Goal: Information Seeking & Learning: Learn about a topic

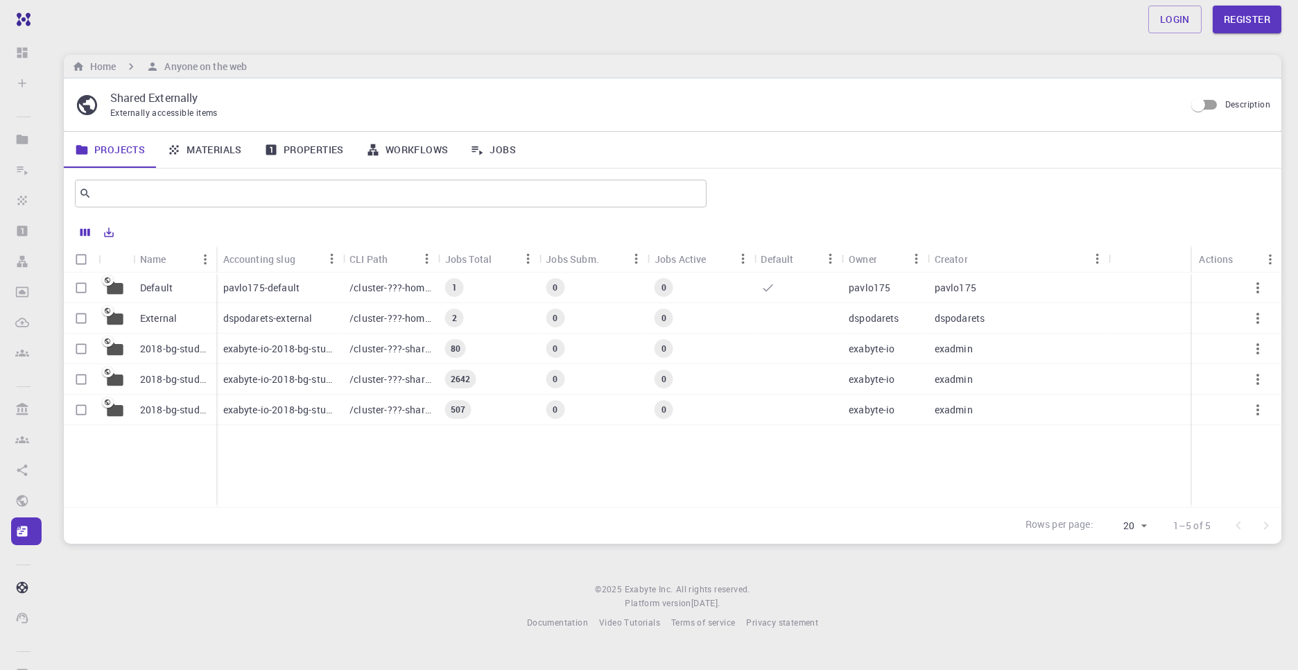
click at [150, 288] on p "Default" at bounding box center [156, 288] width 33 height 14
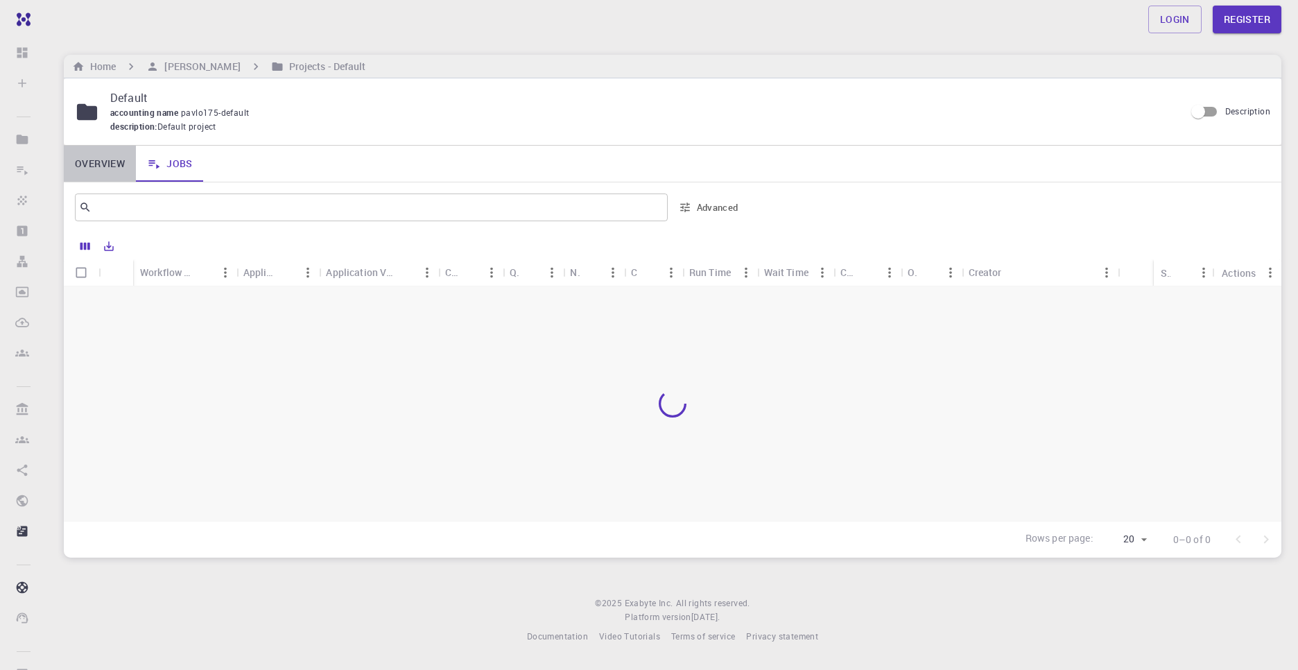
click at [93, 164] on link "Overview" at bounding box center [100, 164] width 72 height 36
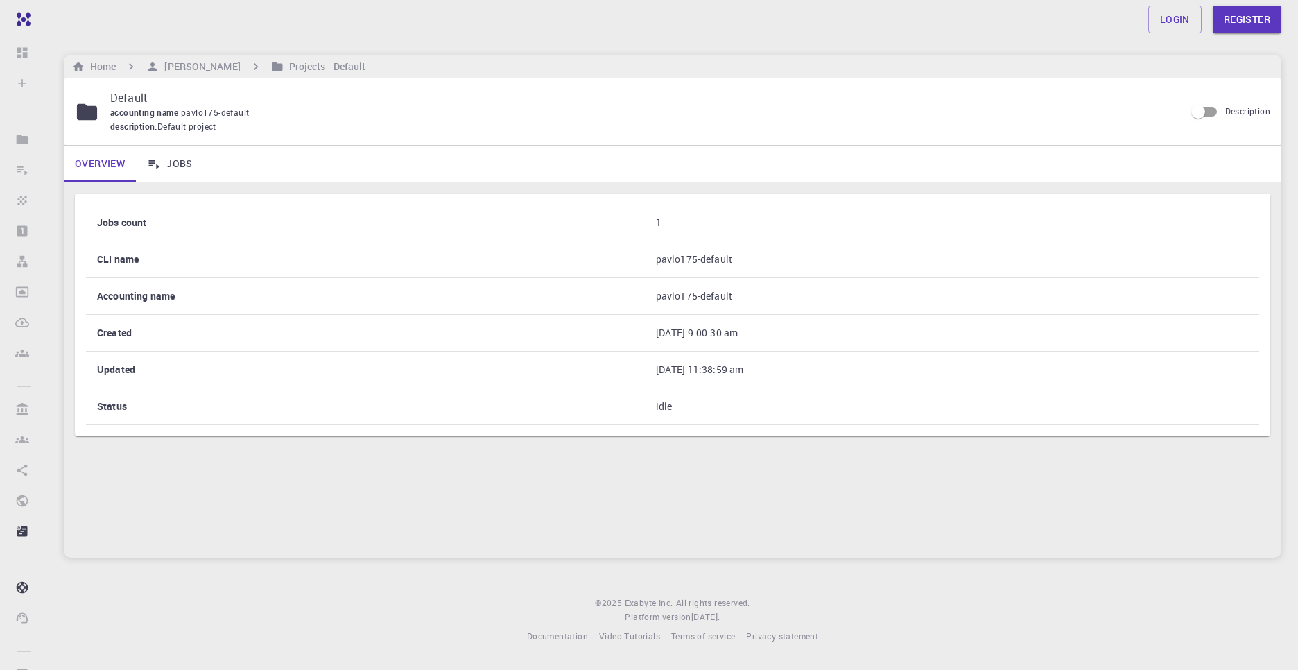
click at [163, 167] on link "Jobs" at bounding box center [170, 164] width 68 height 36
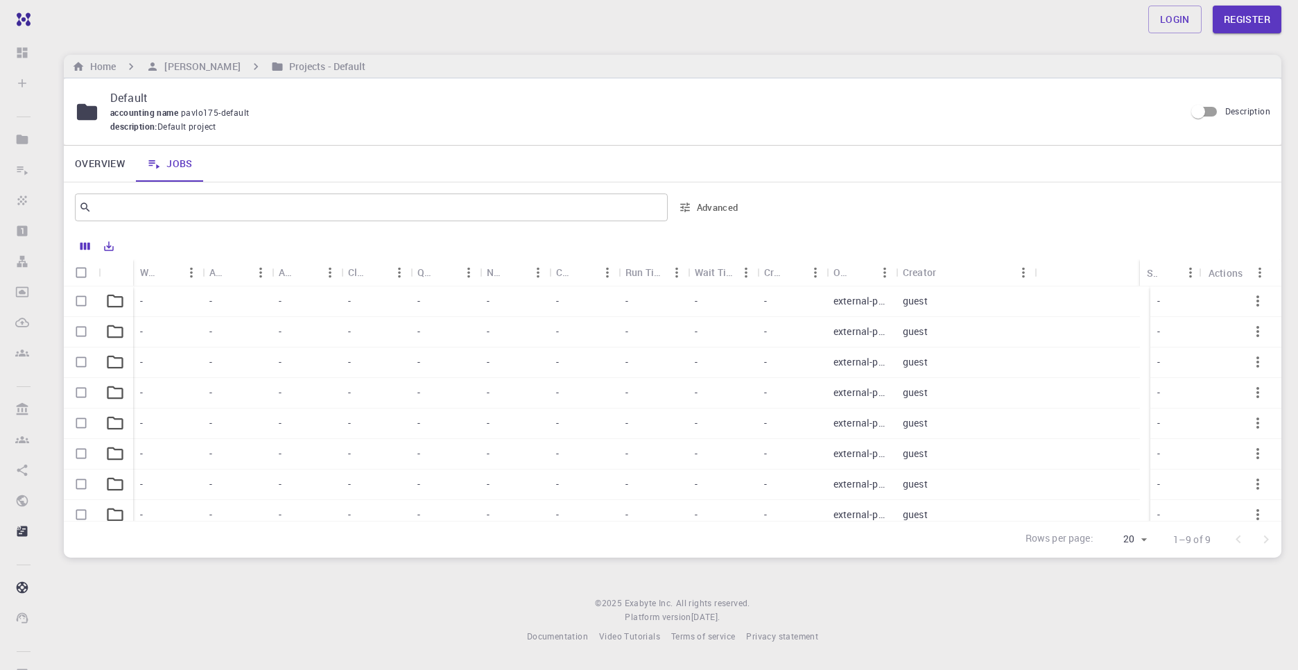
click at [110, 299] on icon at bounding box center [114, 300] width 19 height 19
click at [110, 299] on div at bounding box center [667, 403] width 1207 height 234
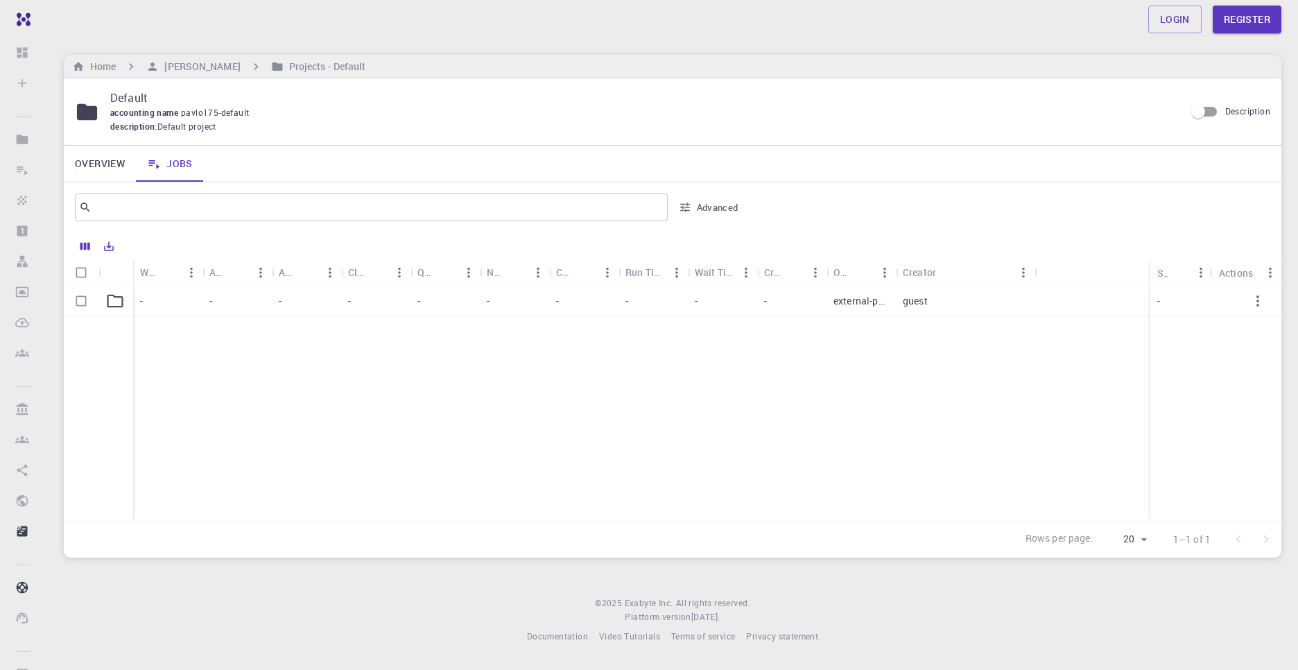
click at [884, 297] on p "external-public" at bounding box center [860, 301] width 55 height 14
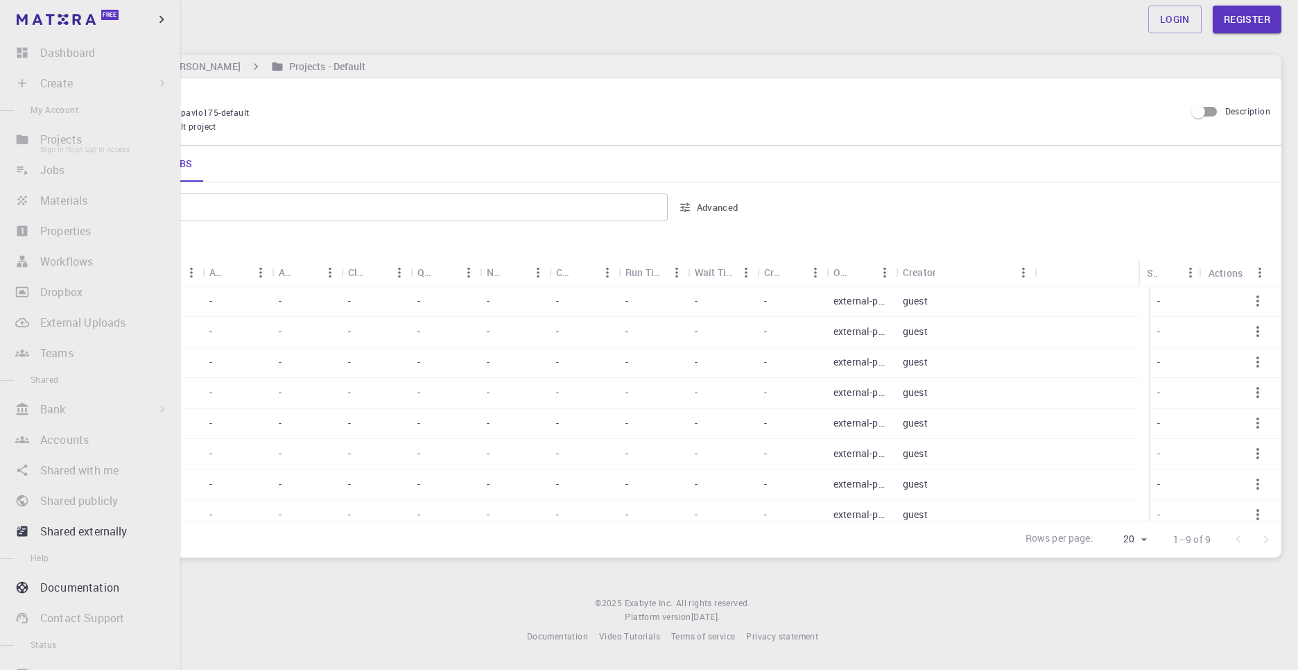
click at [67, 142] on li "Projects Sign In (Sign Up) to Access" at bounding box center [90, 139] width 180 height 28
click at [73, 588] on p "Documentation" at bounding box center [79, 587] width 79 height 17
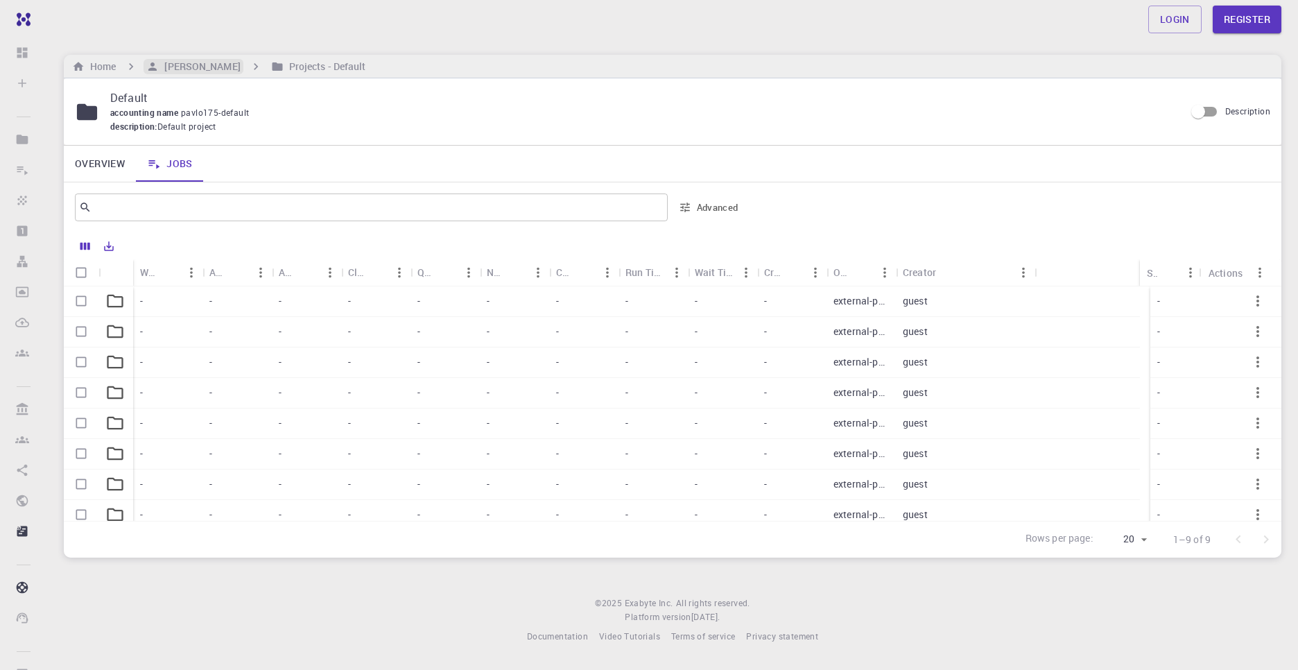
click at [200, 63] on h6 "[PERSON_NAME]" at bounding box center [199, 66] width 81 height 15
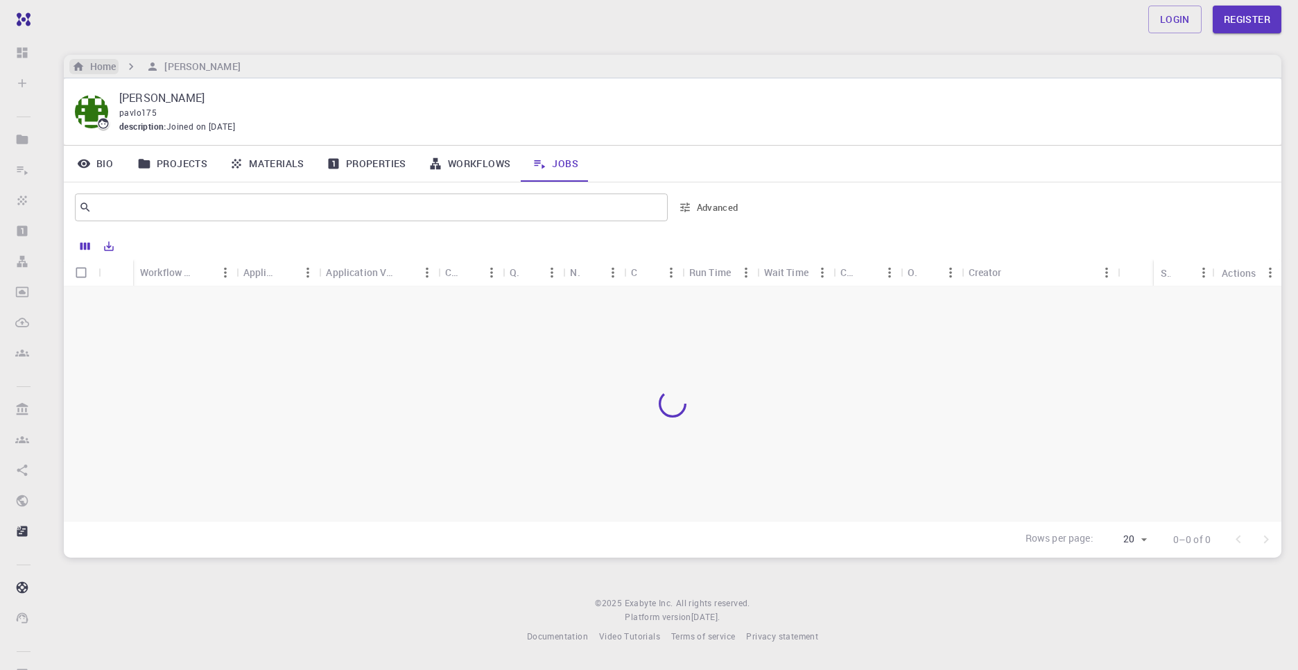
click at [107, 65] on h6 "Home" at bounding box center [100, 66] width 31 height 15
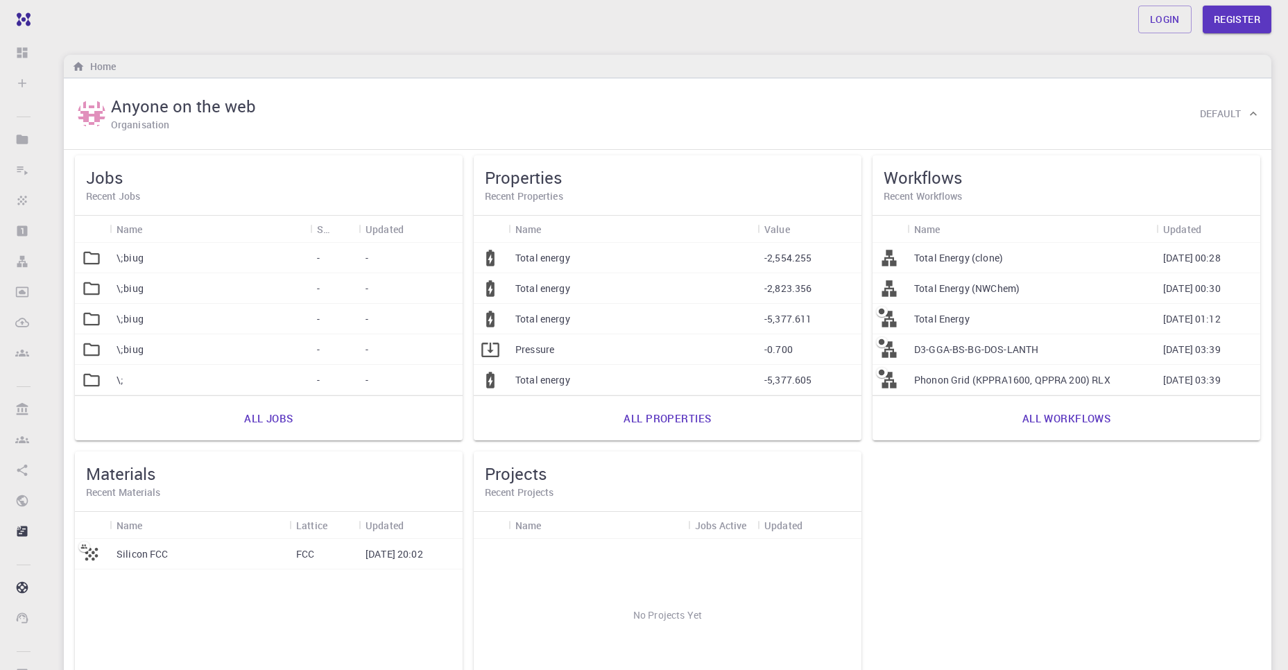
click at [553, 349] on p "Pressure" at bounding box center [534, 350] width 39 height 14
click at [125, 548] on p "Silicon FCC" at bounding box center [142, 554] width 52 height 14
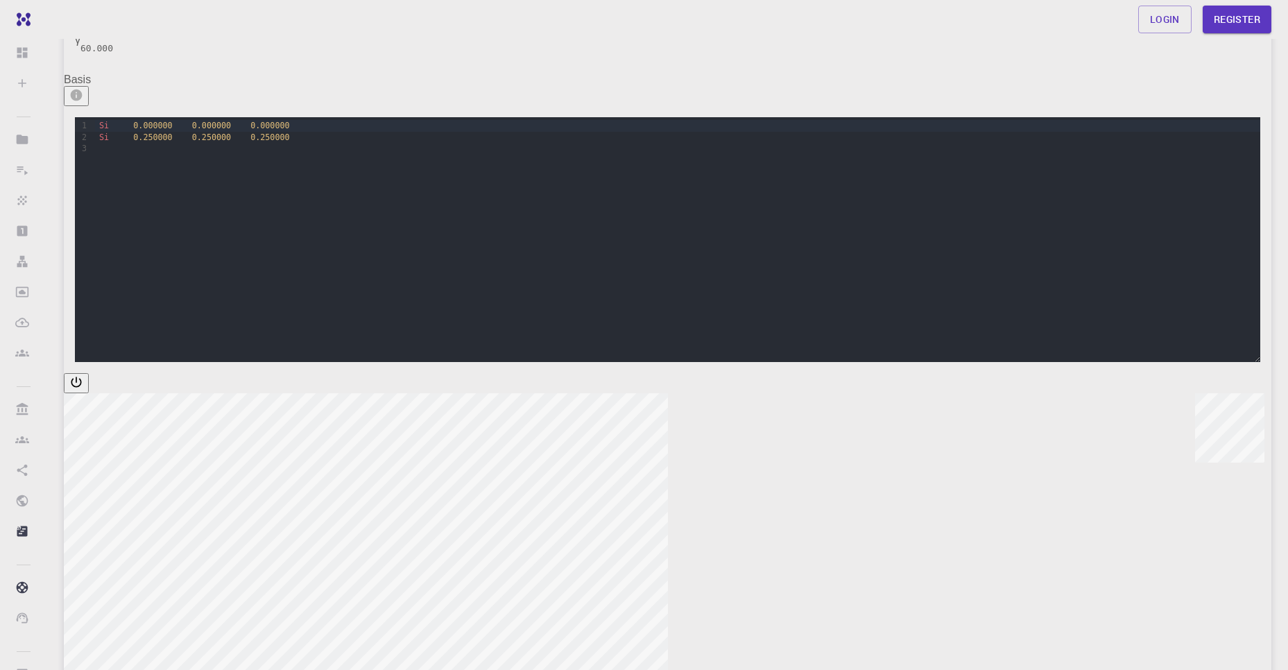
scroll to position [302, 0]
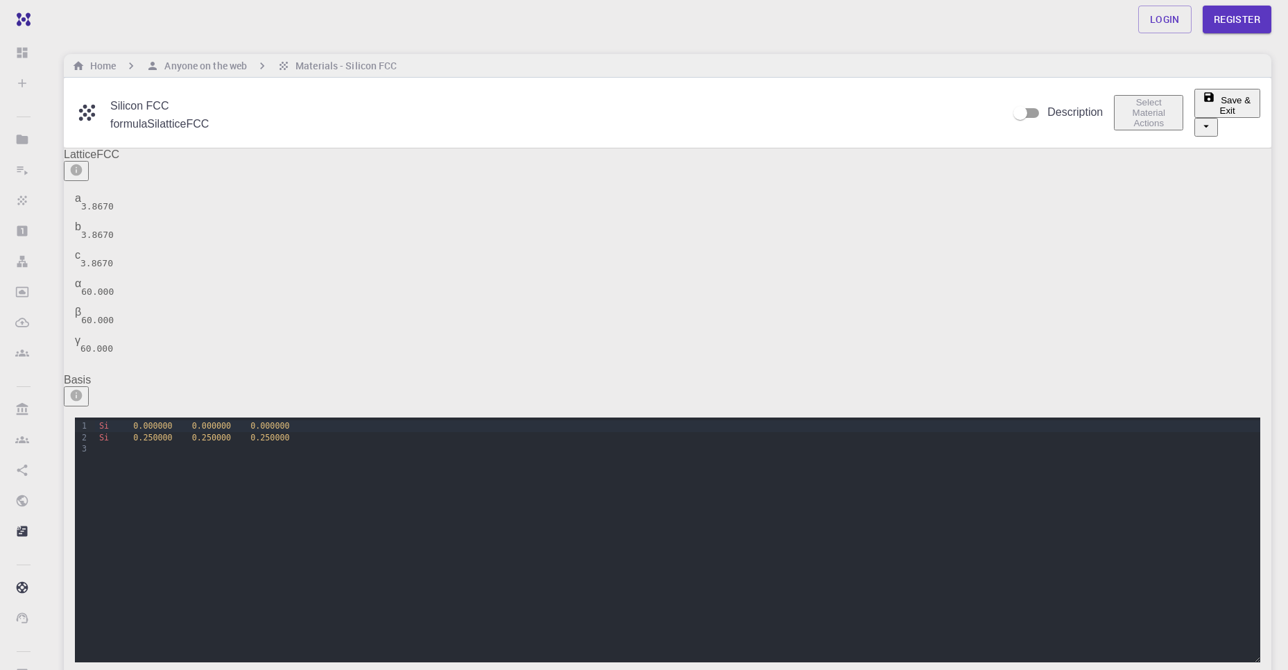
scroll to position [0, 0]
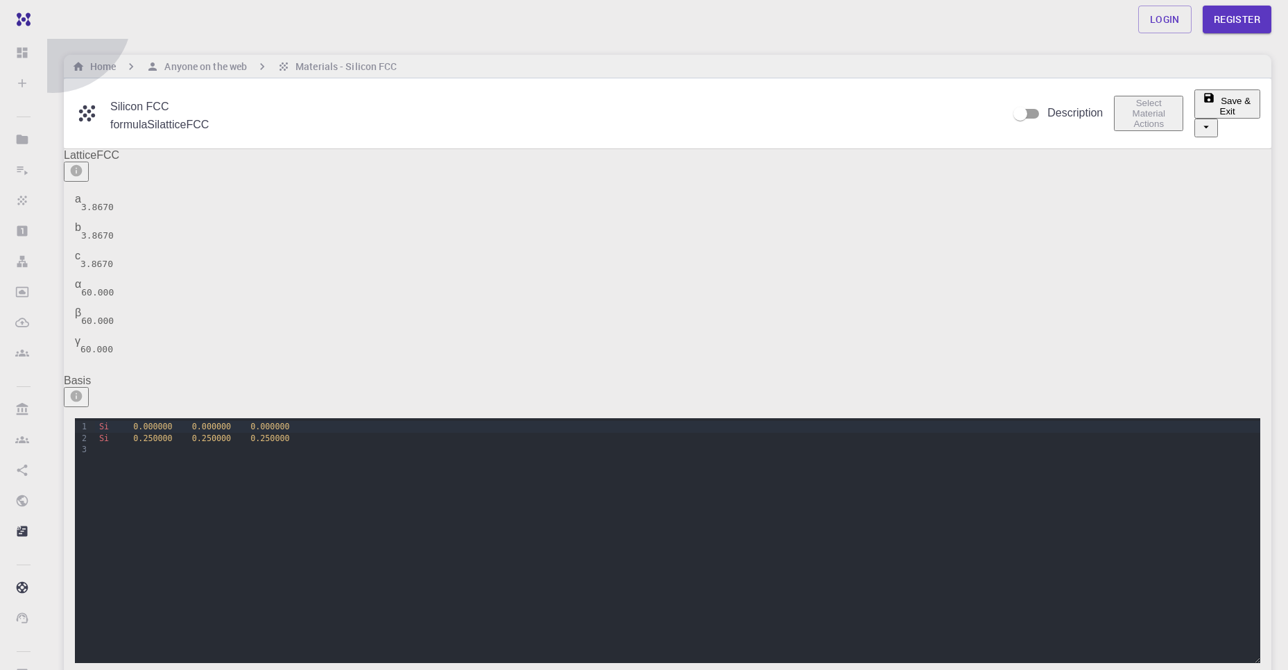
click at [1114, 109] on button "Select Material Actions" at bounding box center [1148, 113] width 69 height 35
